Goal: Find specific page/section: Find specific page/section

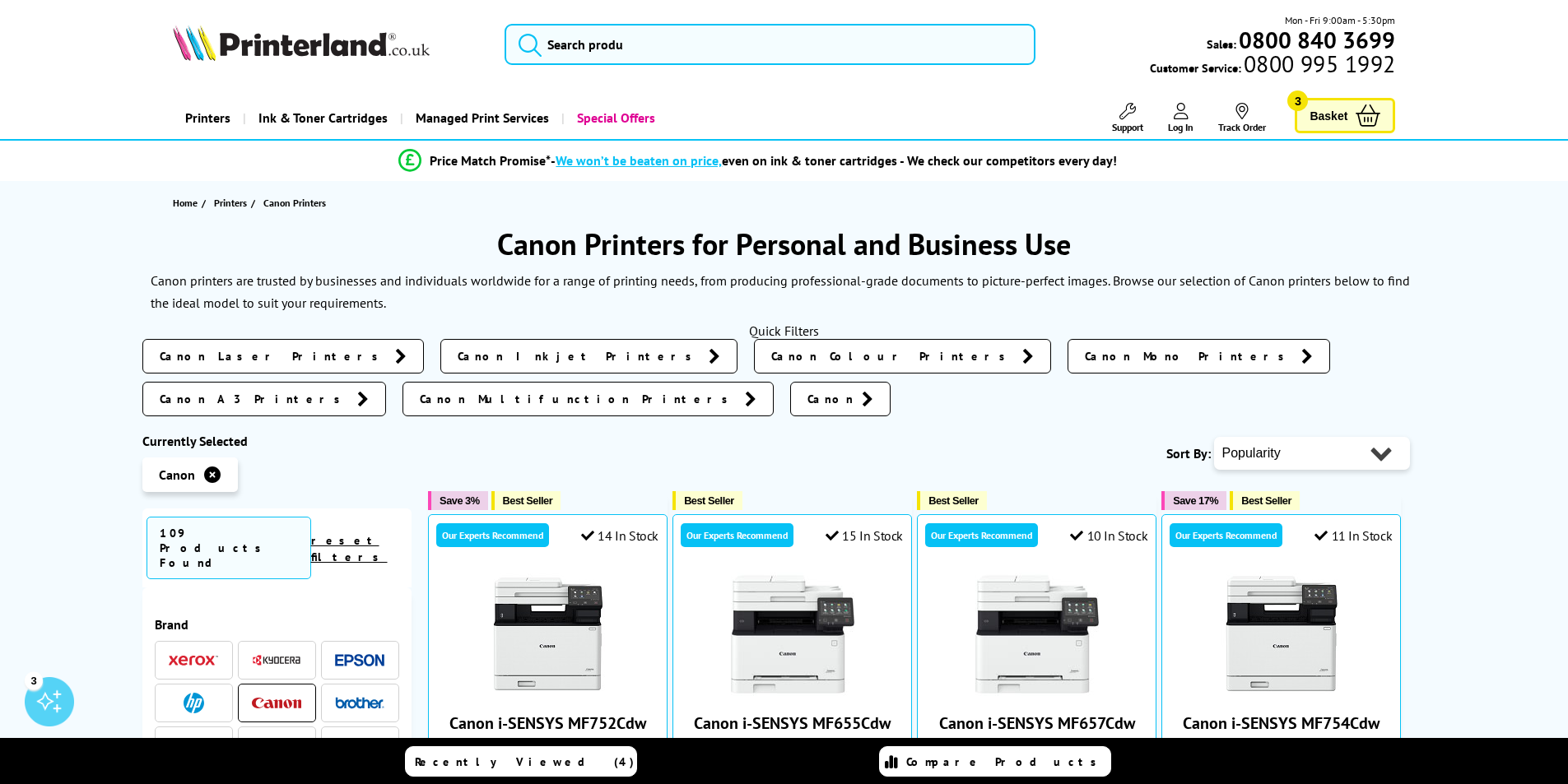
click at [457, 352] on span "Canon Inkjet Printers" at bounding box center [579, 356] width 243 height 16
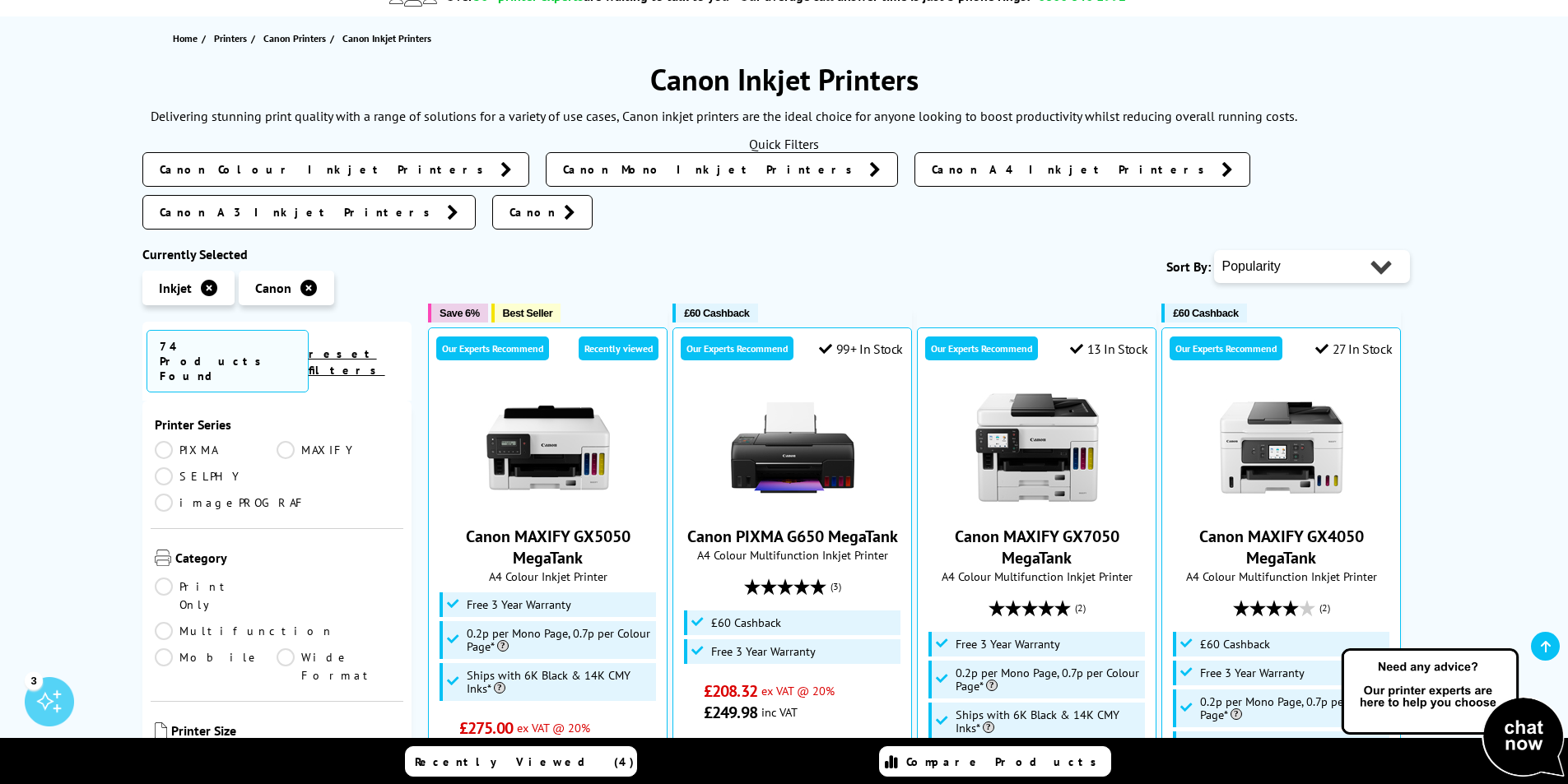
scroll to position [164, 0]
click at [282, 739] on link "A3" at bounding box center [337, 747] width 122 height 18
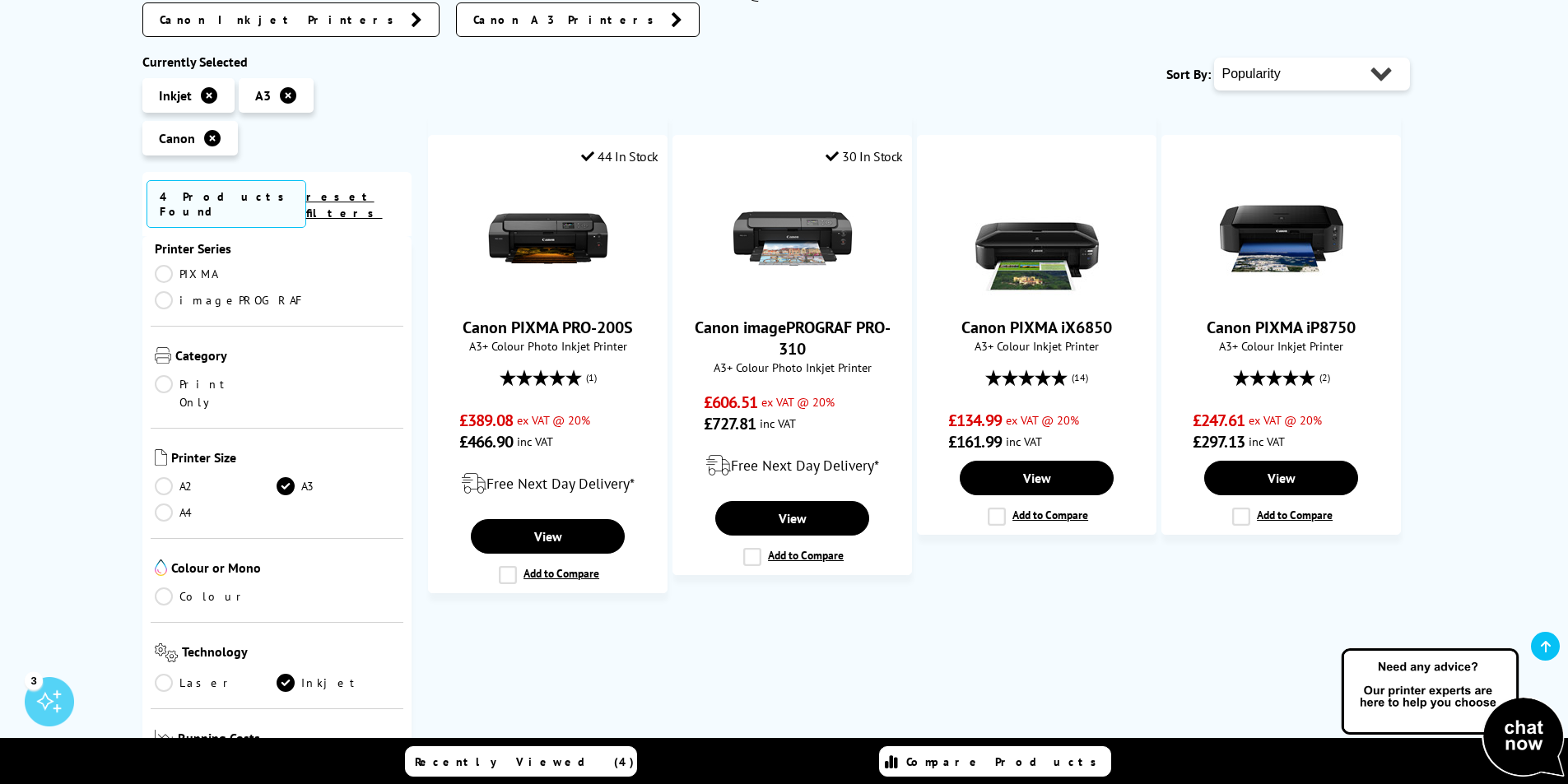
scroll to position [329, 0]
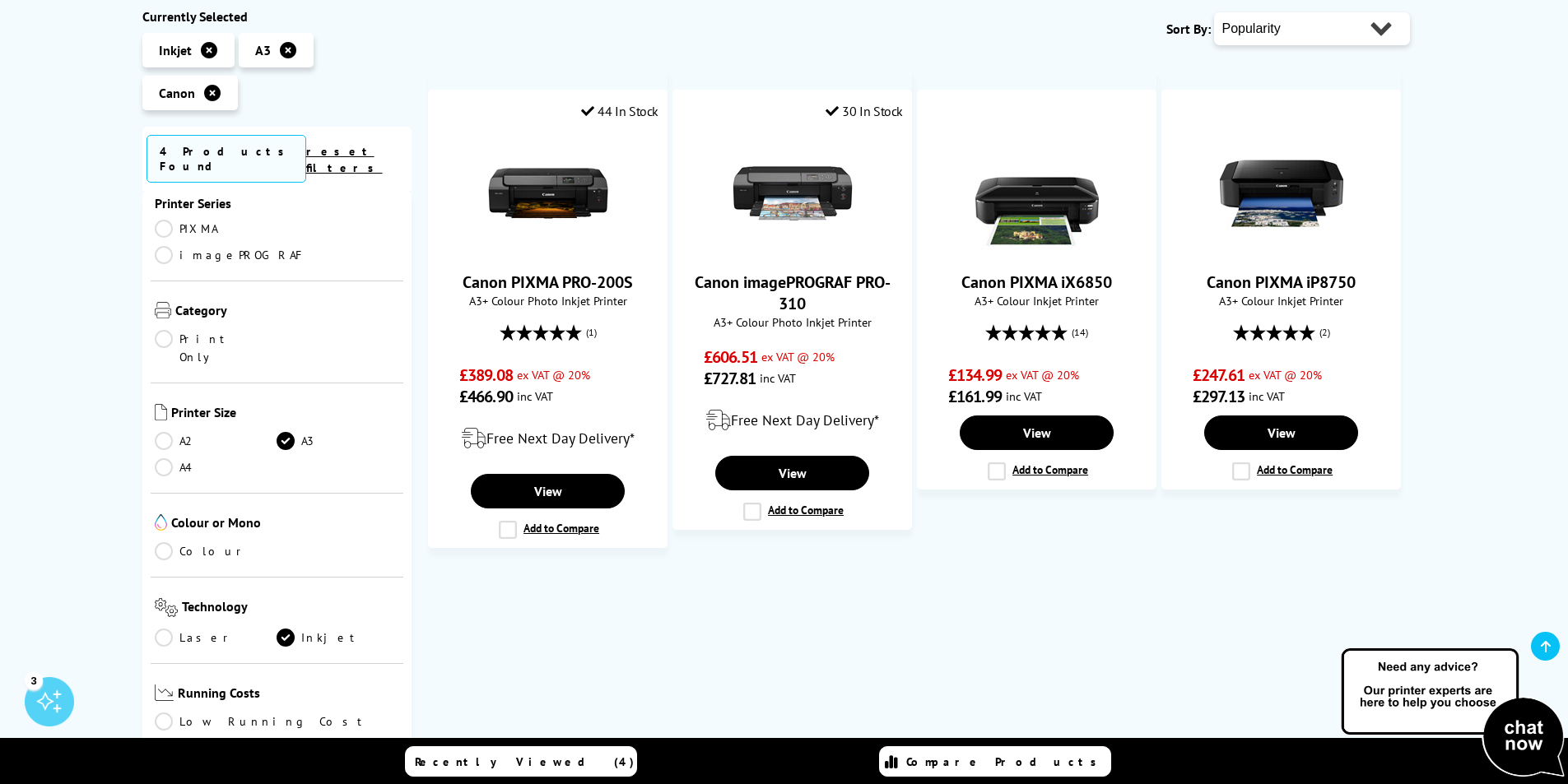
click at [172, 432] on link "A2" at bounding box center [215, 440] width 122 height 18
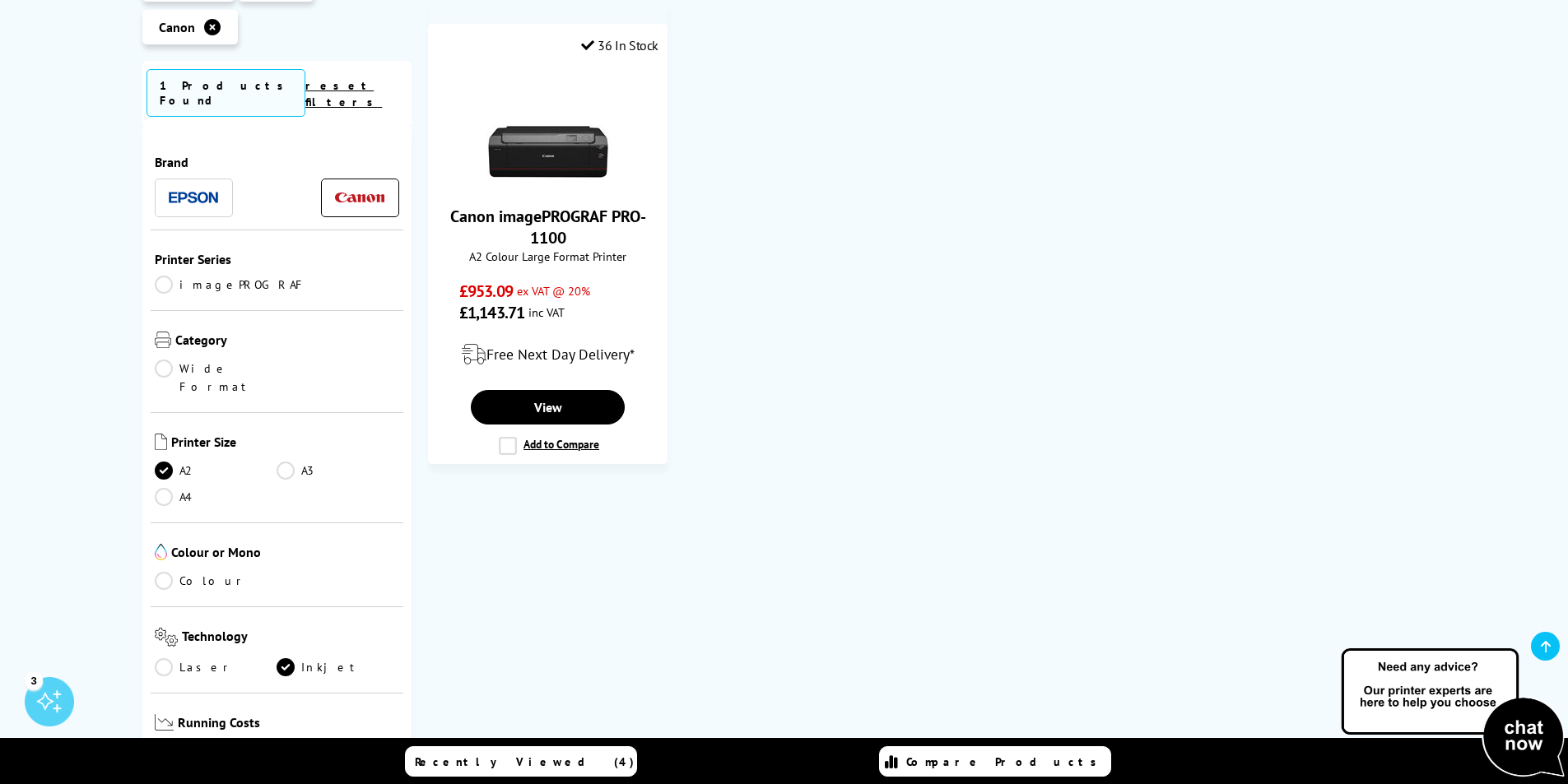
scroll to position [164, 0]
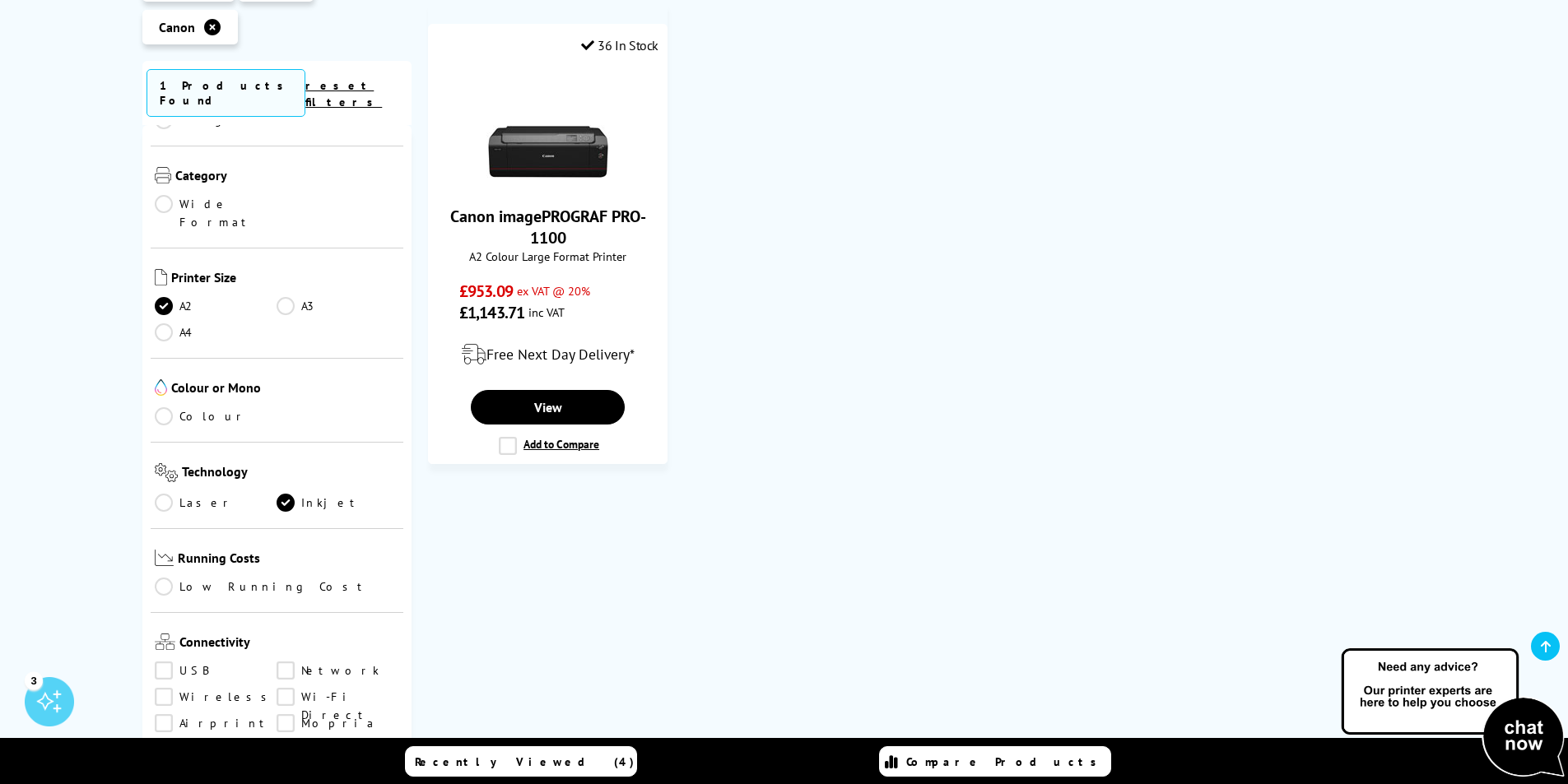
click at [163, 323] on link "A4" at bounding box center [215, 332] width 122 height 18
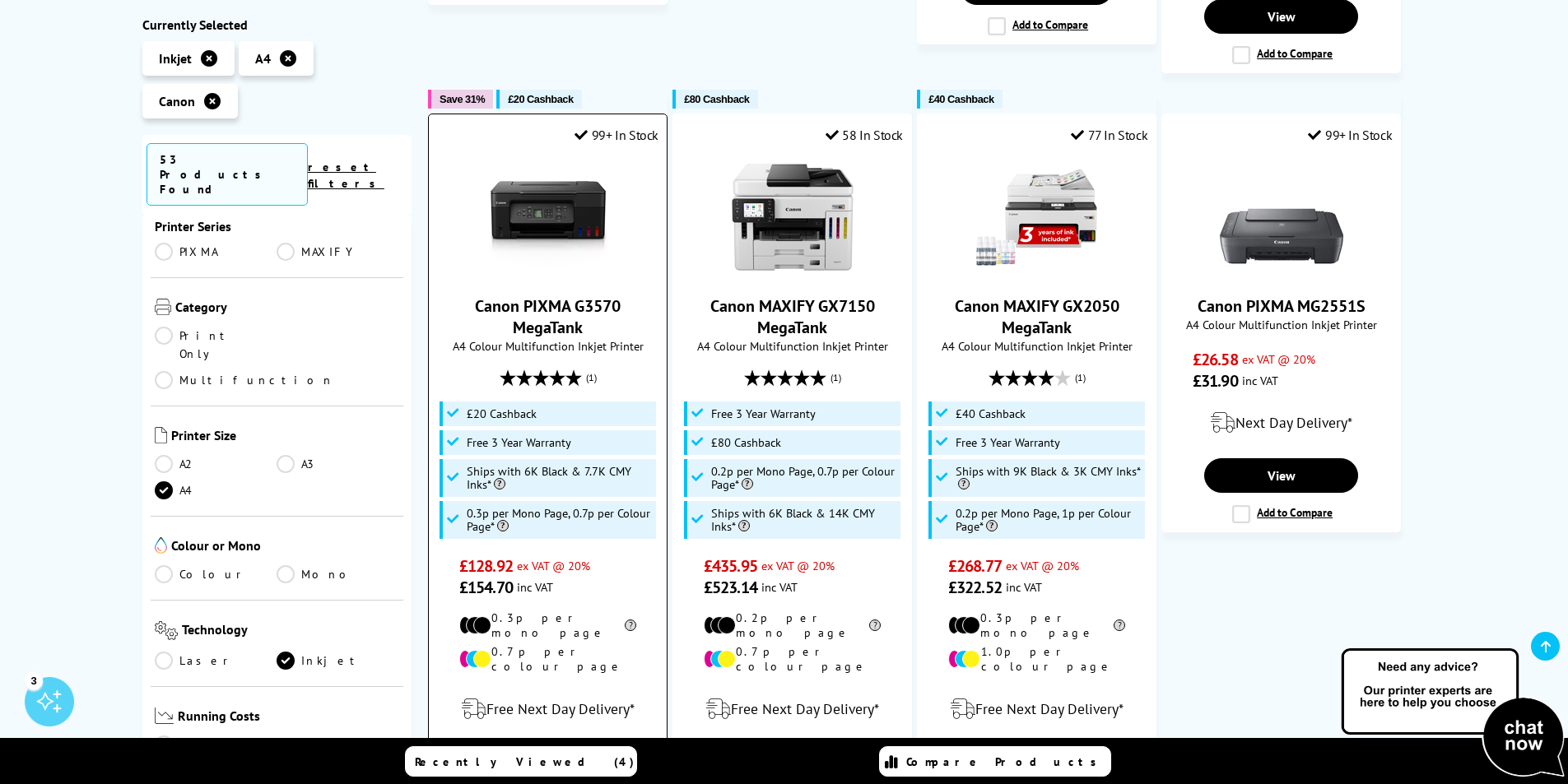
scroll to position [1152, 0]
